Goal: Information Seeking & Learning: Find specific fact

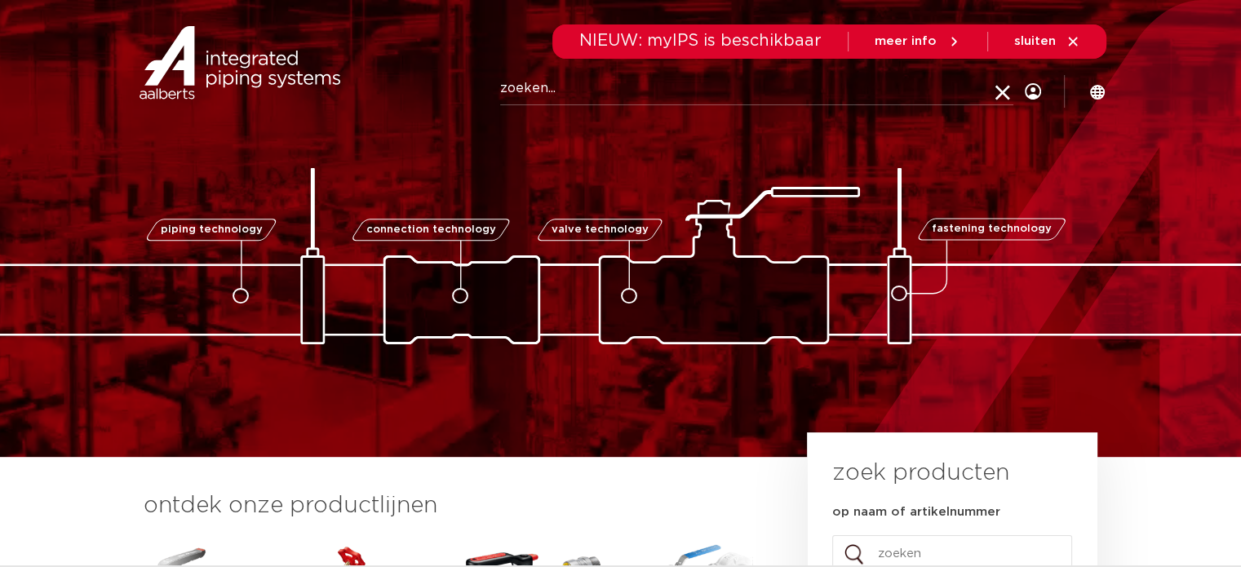
click at [561, 94] on input "Zoeken" at bounding box center [756, 89] width 513 height 33
type input "4804987"
click button "Zoeken" at bounding box center [0, 0] width 0 height 0
